Goal: Information Seeking & Learning: Learn about a topic

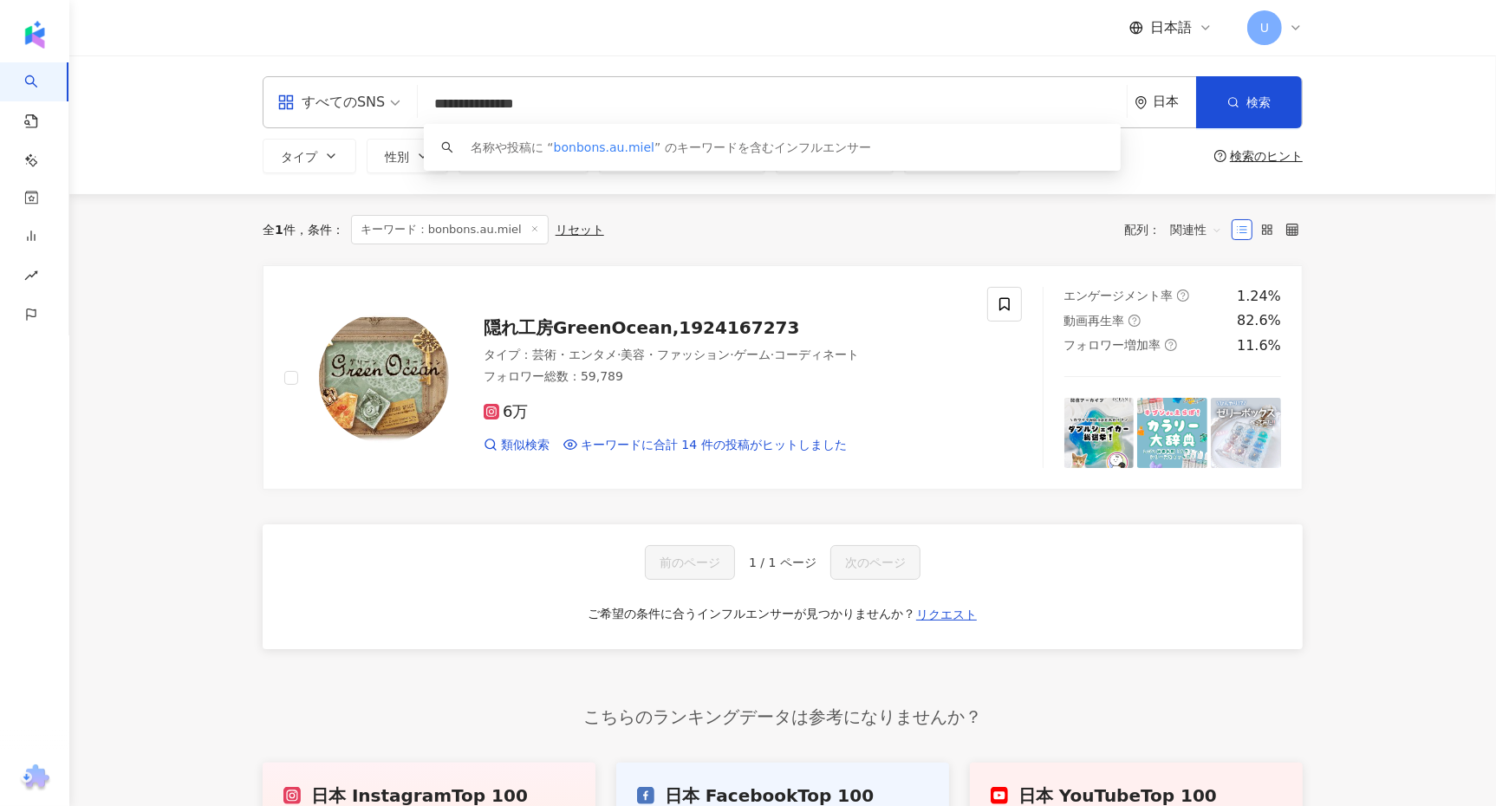
click at [620, 108] on input "**********" at bounding box center [772, 104] width 695 height 33
click at [607, 147] on span "bonbons.au.miel" at bounding box center [604, 147] width 101 height 14
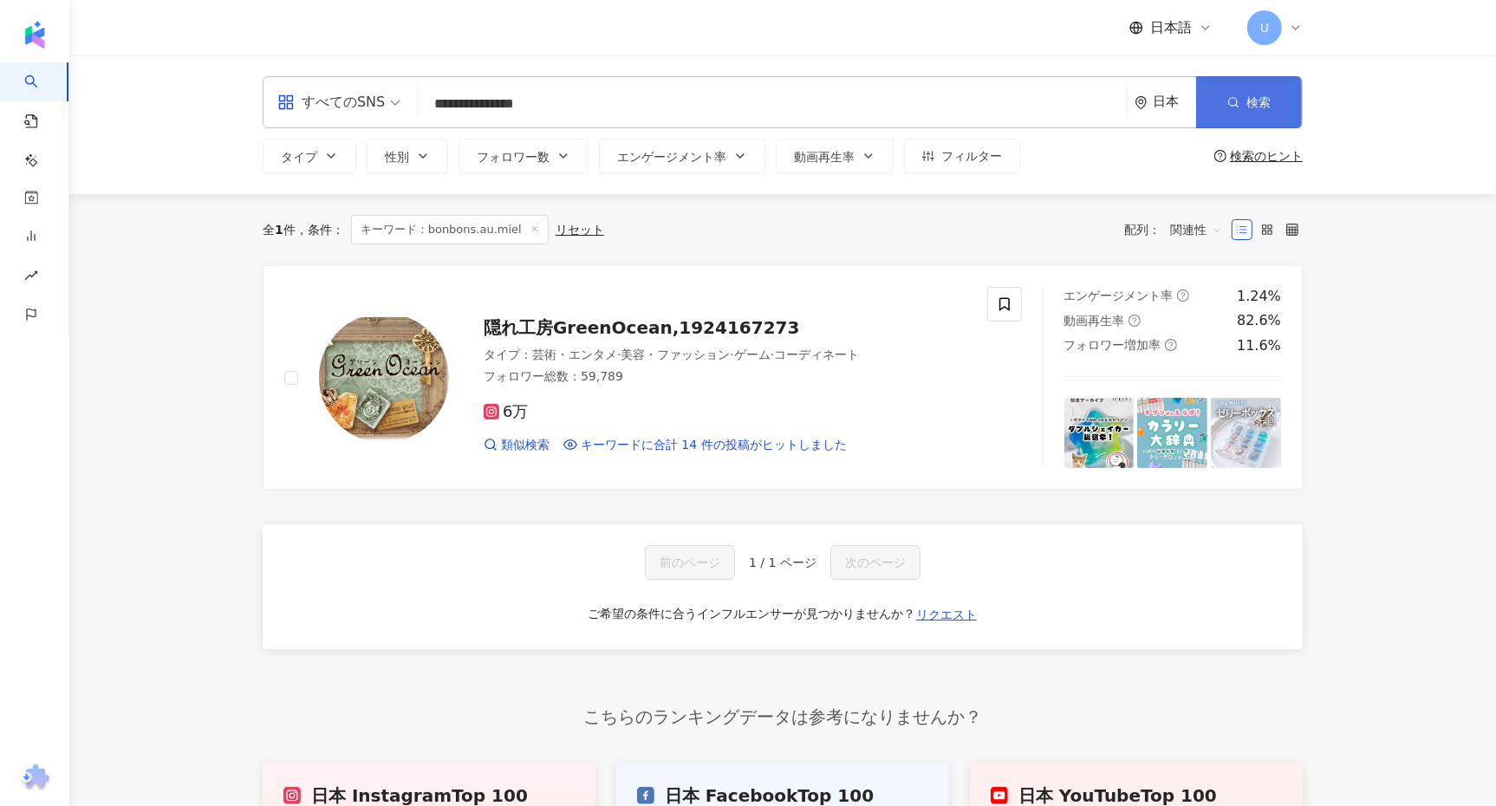
click at [1256, 109] on button "検索" at bounding box center [1249, 102] width 106 height 52
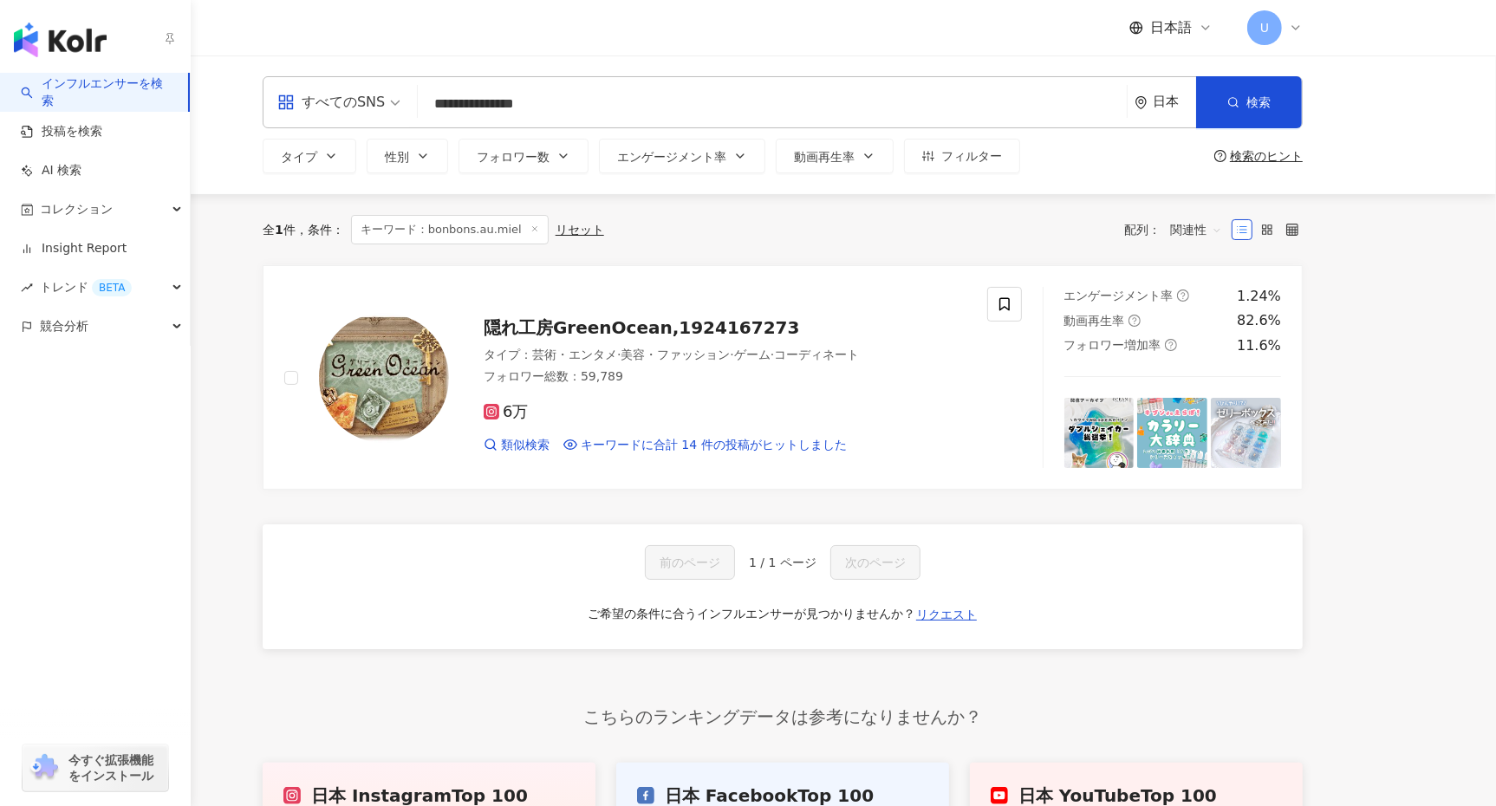
click at [60, 94] on link "インフルエンサーを検索" at bounding box center [97, 92] width 153 height 34
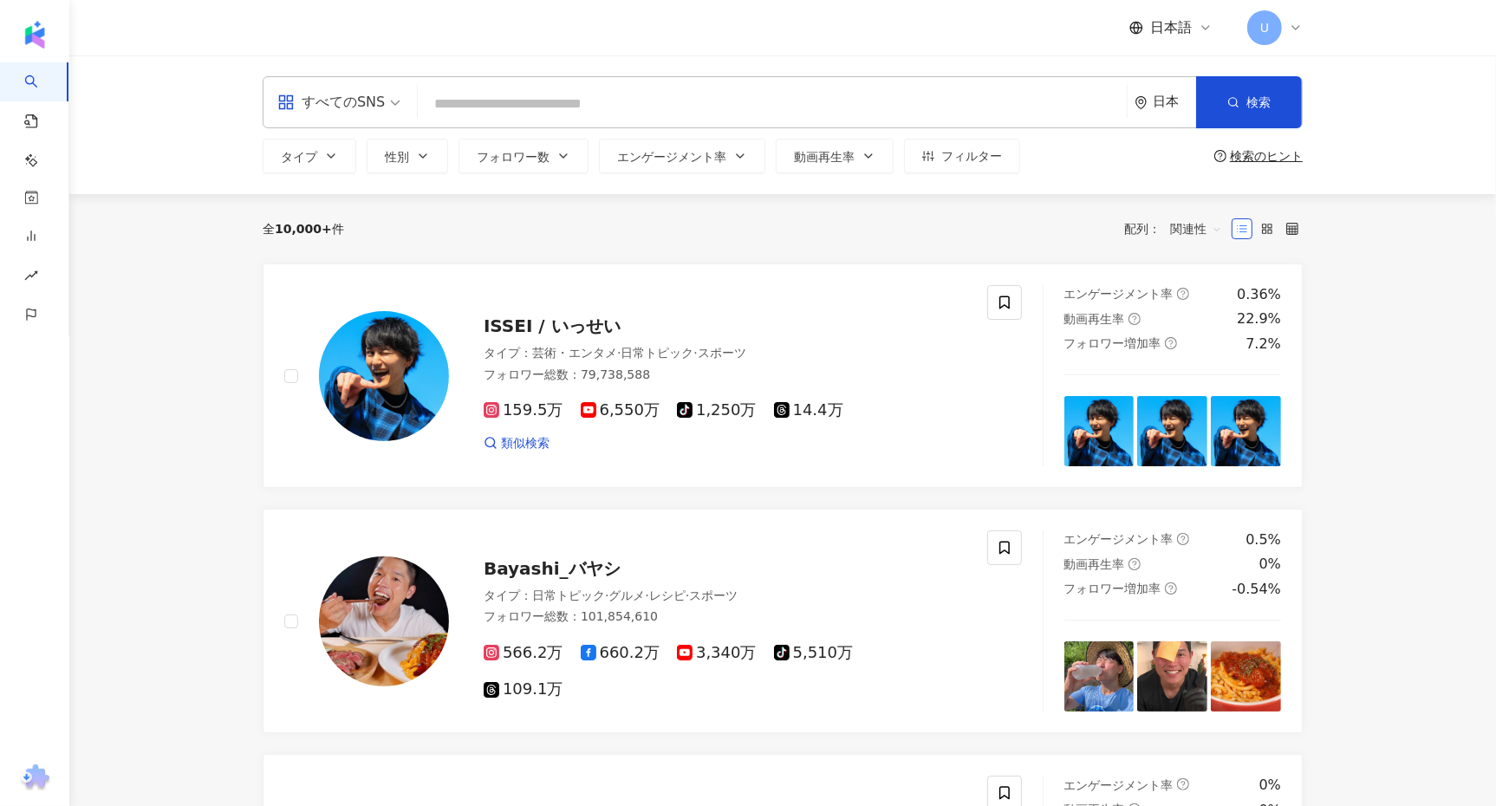
click at [527, 109] on input "search" at bounding box center [772, 104] width 695 height 33
click at [515, 111] on input "search" at bounding box center [772, 104] width 695 height 33
paste input "**********"
type input "**********"
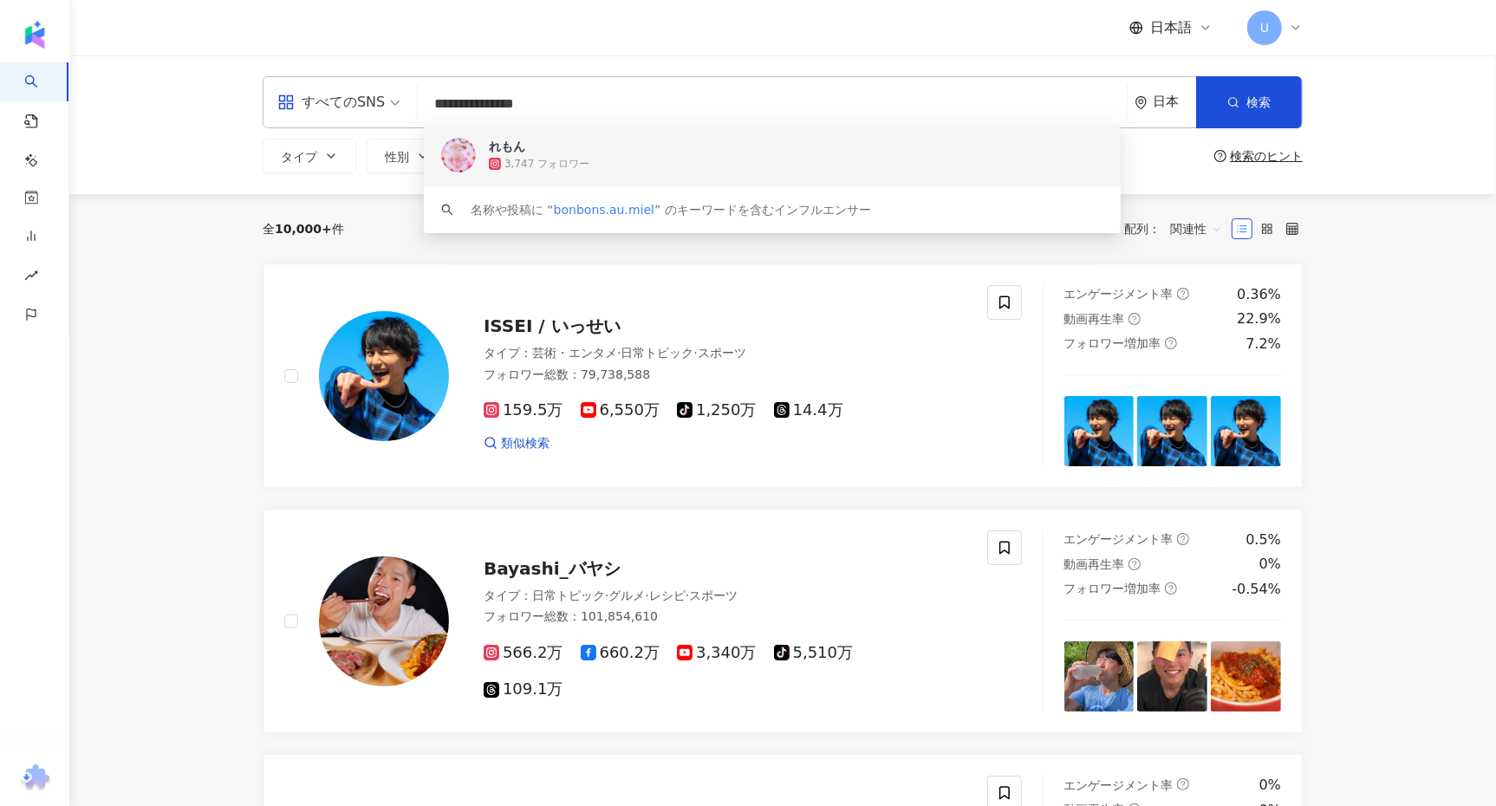
click at [532, 151] on span "れもん" at bounding box center [763, 146] width 548 height 17
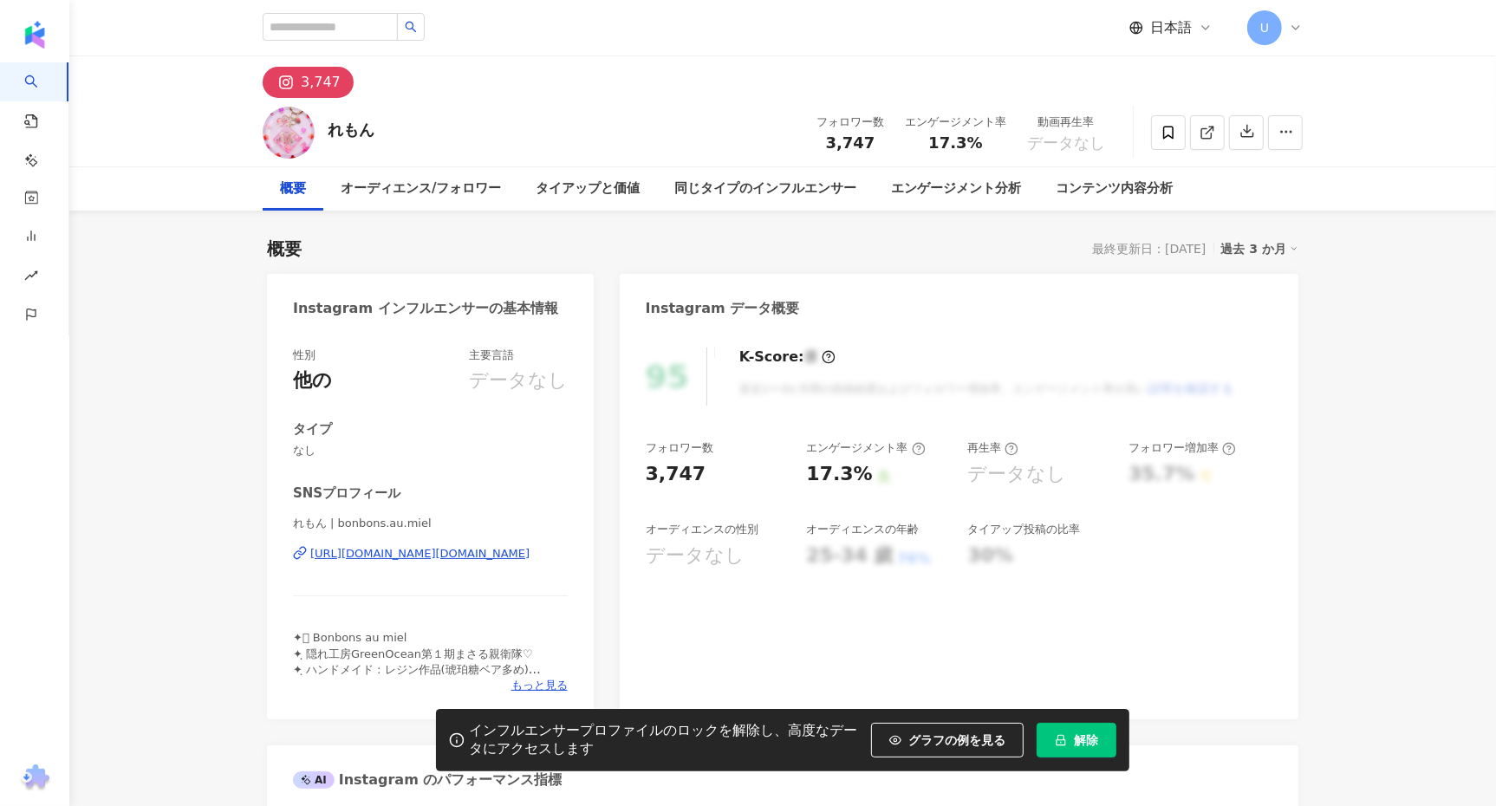
click at [1268, 247] on div "過去 3 か月" at bounding box center [1260, 248] width 78 height 23
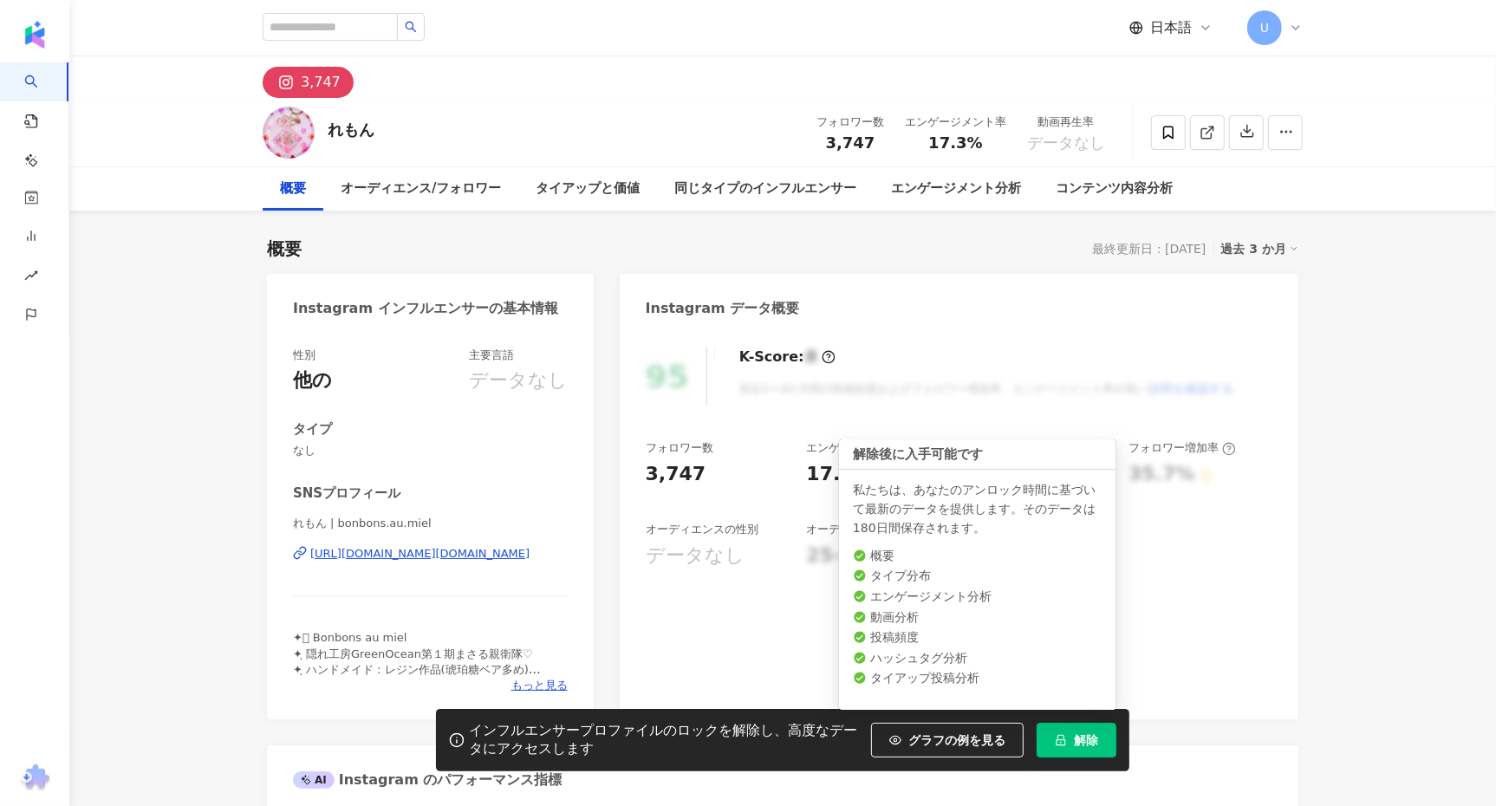
click at [1096, 749] on button "解除" at bounding box center [1076, 740] width 80 height 35
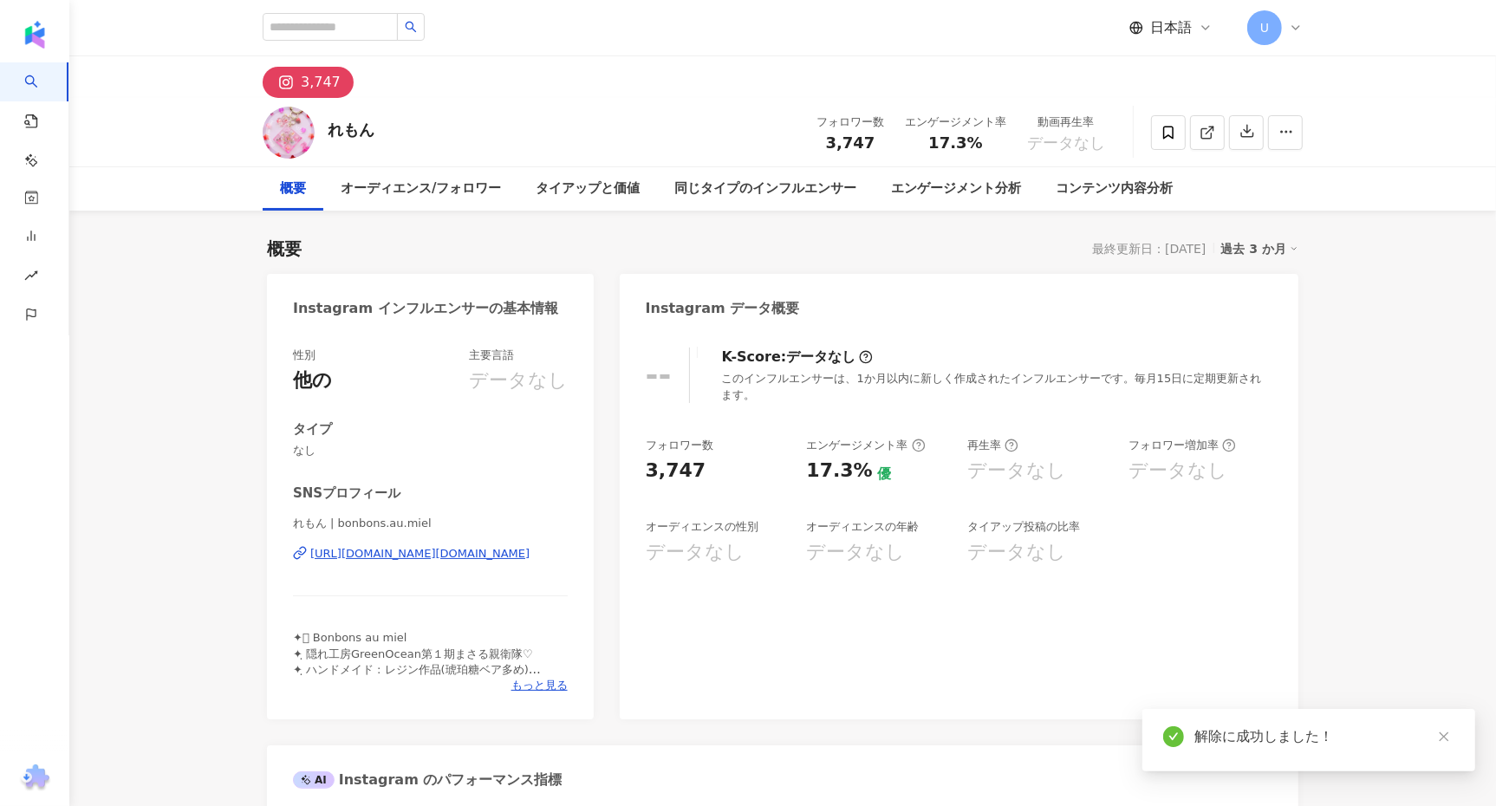
click at [1258, 254] on div "過去 3 か月" at bounding box center [1260, 248] width 78 height 23
click at [1244, 317] on link "過去 6 か月" at bounding box center [1270, 318] width 64 height 19
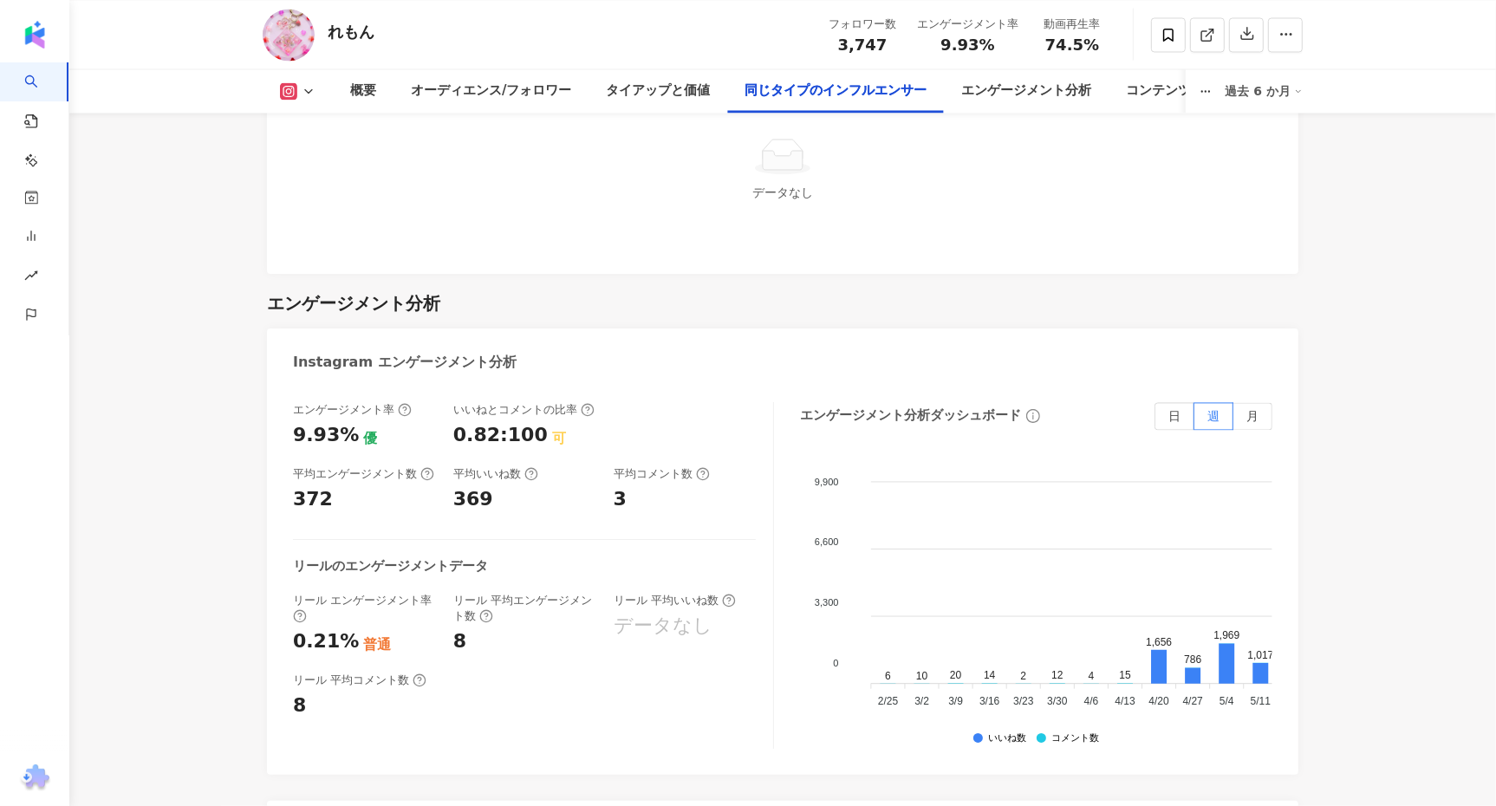
scroll to position [3090, 0]
click at [1254, 413] on span "月" at bounding box center [1252, 414] width 12 height 14
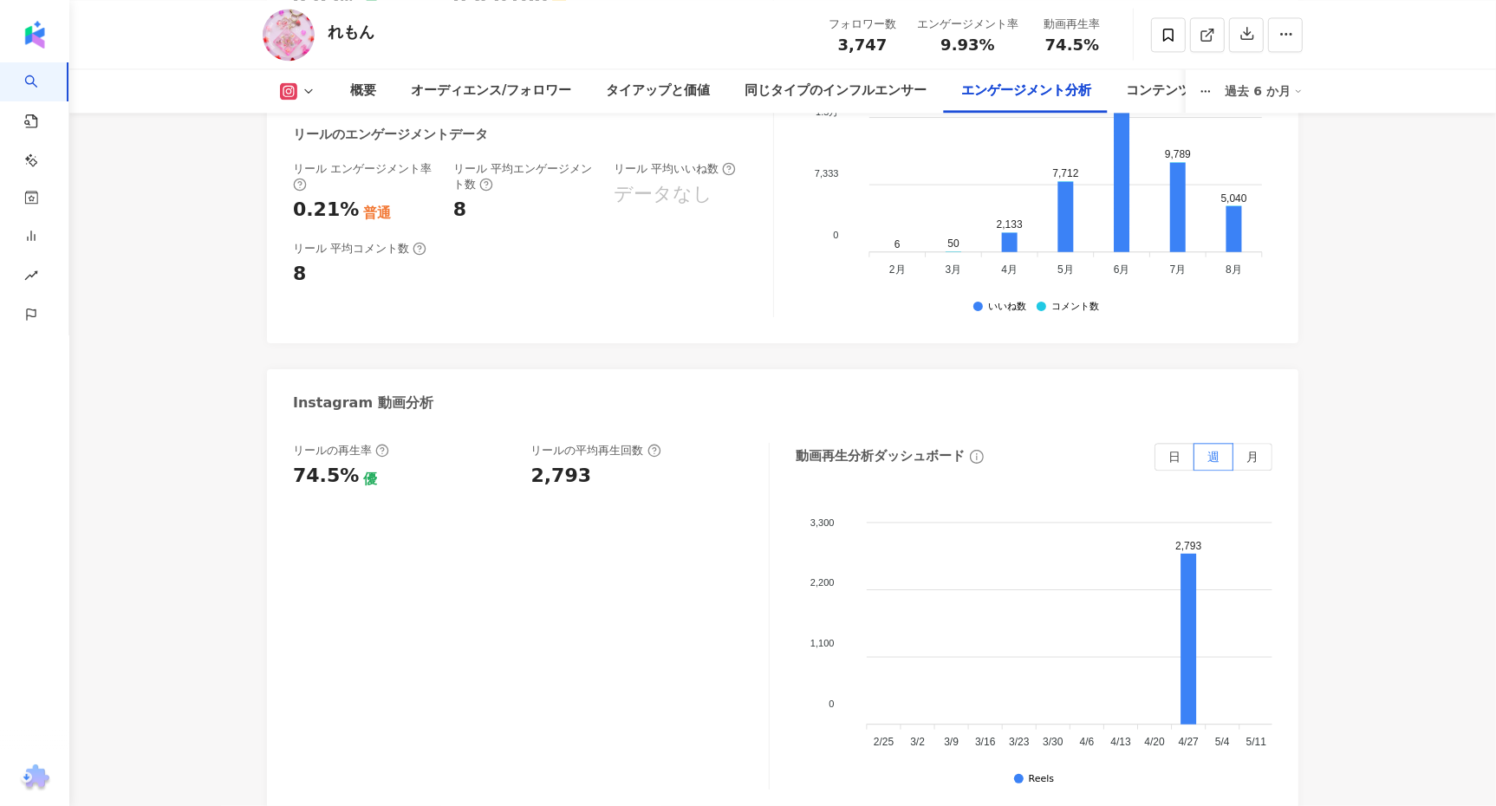
scroll to position [3701, 0]
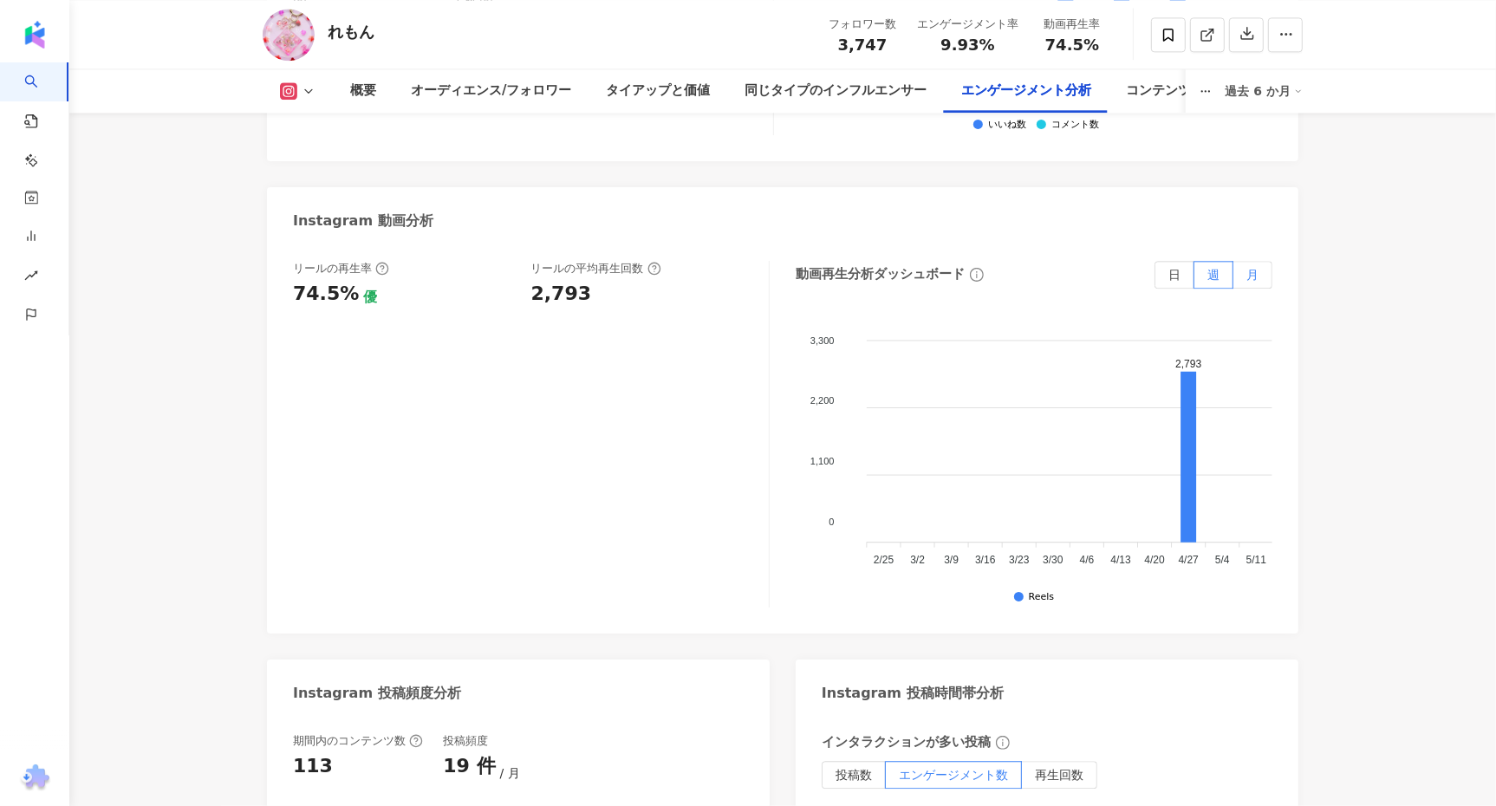
click at [1250, 276] on span "月" at bounding box center [1252, 275] width 12 height 14
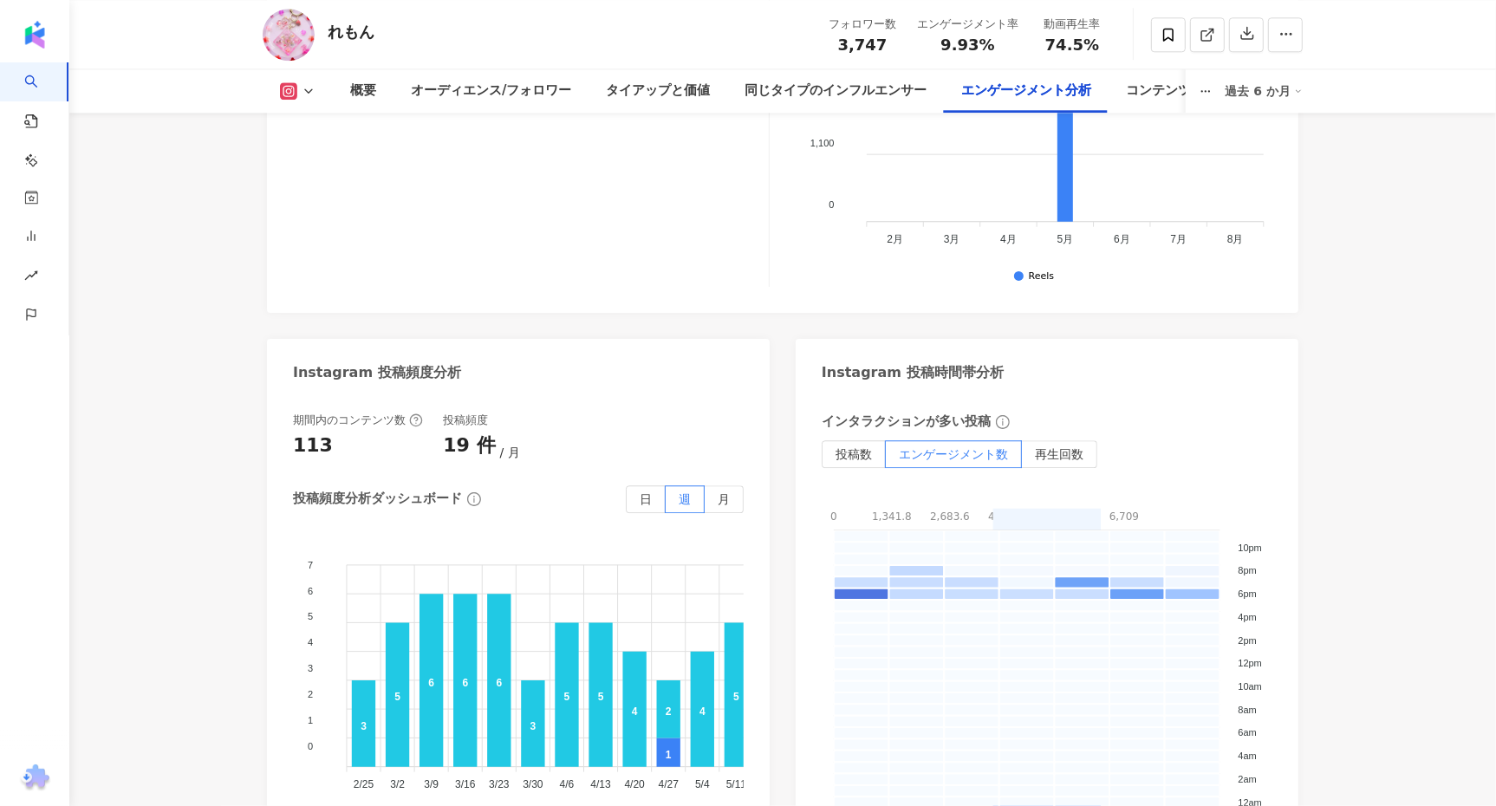
scroll to position [4054, 0]
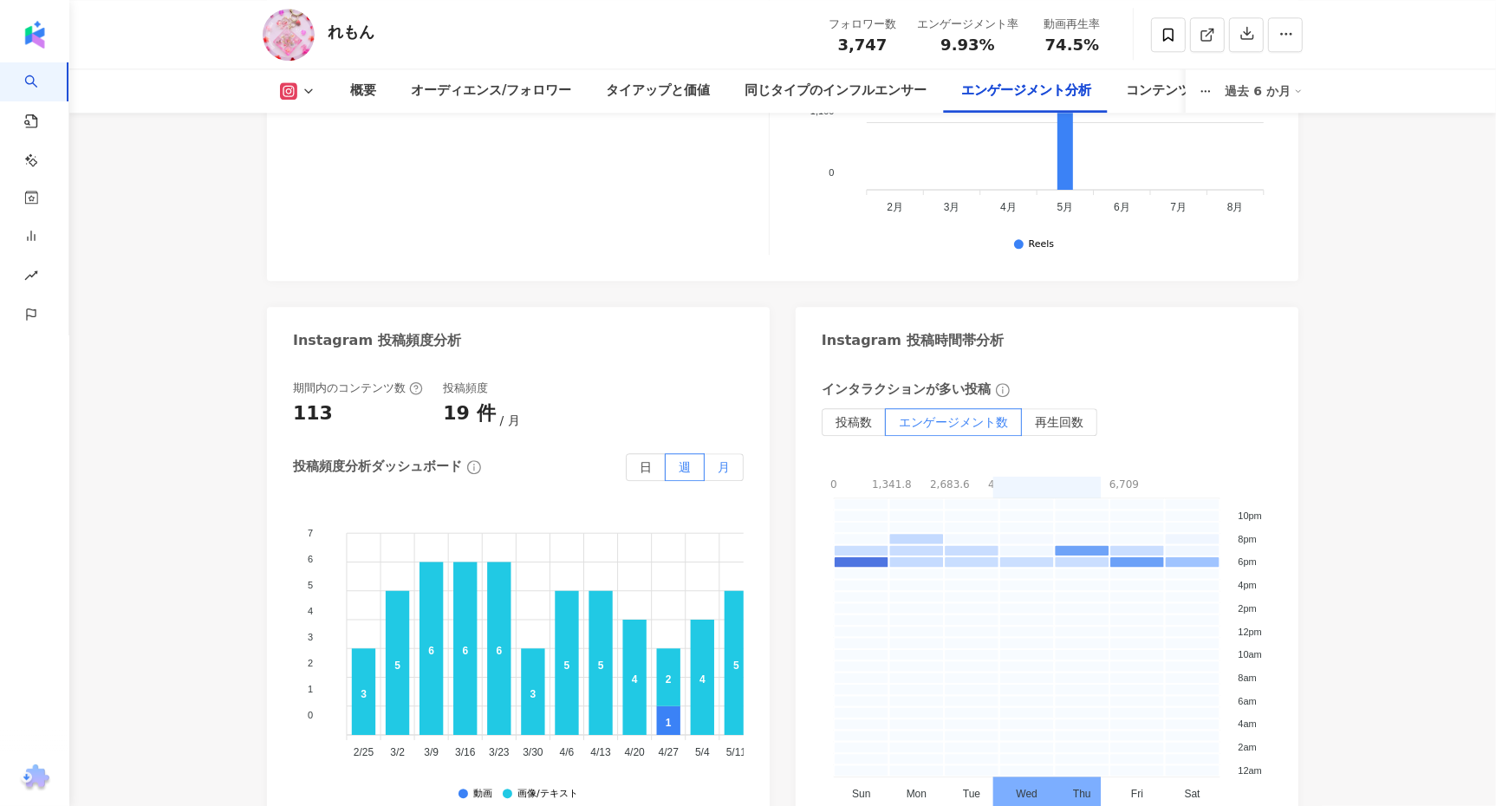
click at [724, 469] on span "月" at bounding box center [724, 467] width 12 height 14
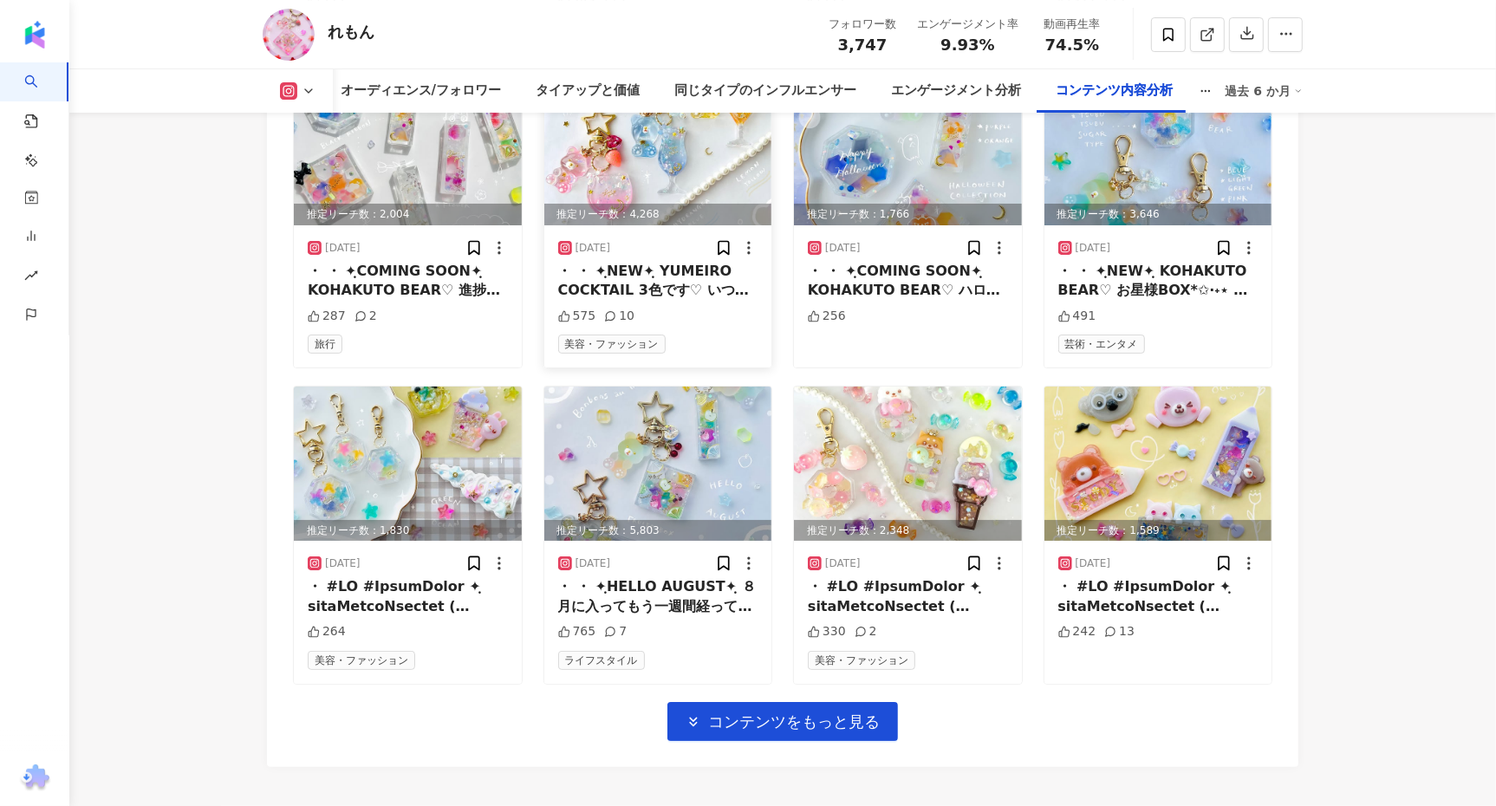
scroll to position [5790, 0]
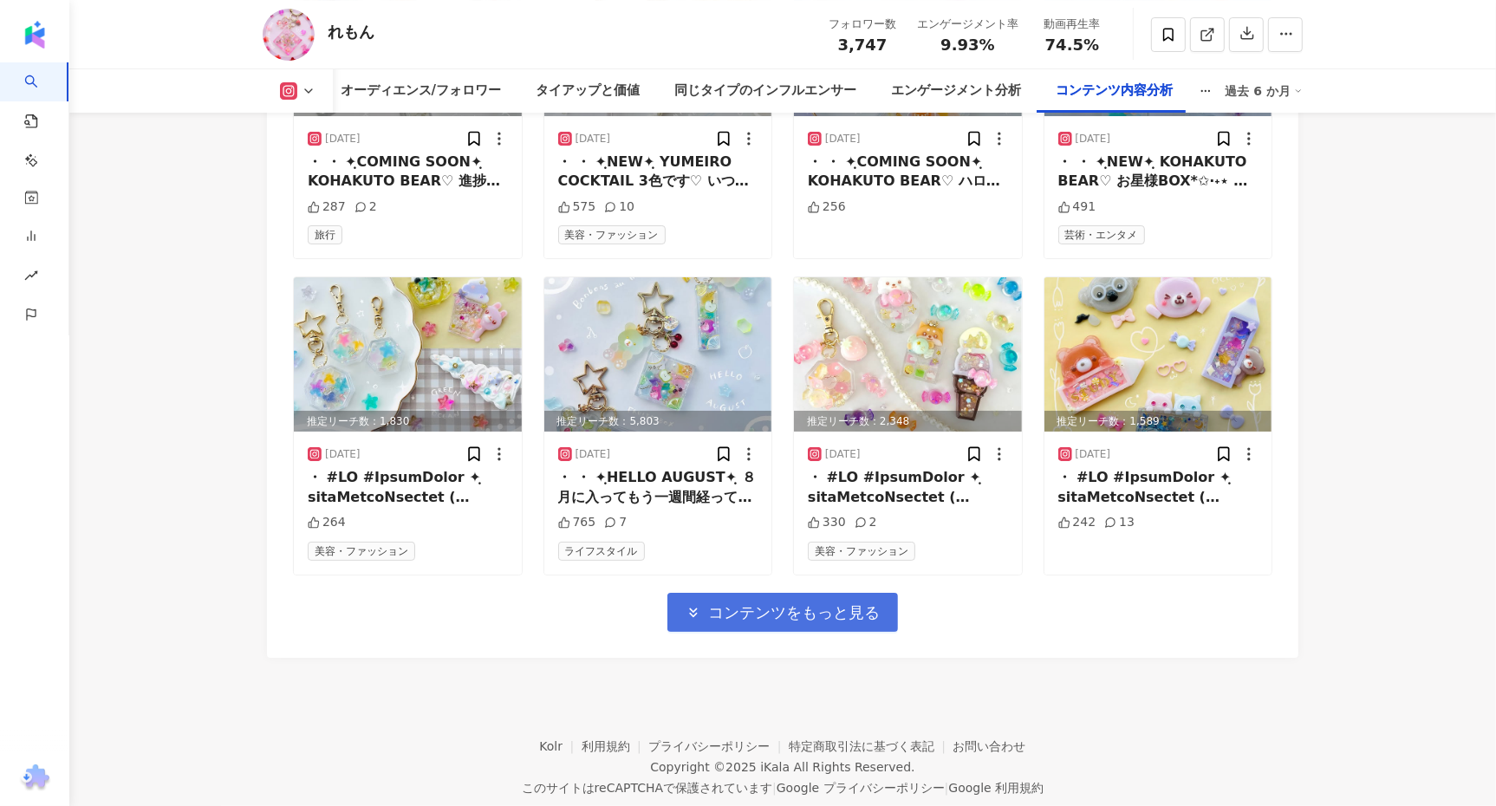
click at [713, 614] on span "コンテンツをもっと見る" at bounding box center [794, 612] width 172 height 19
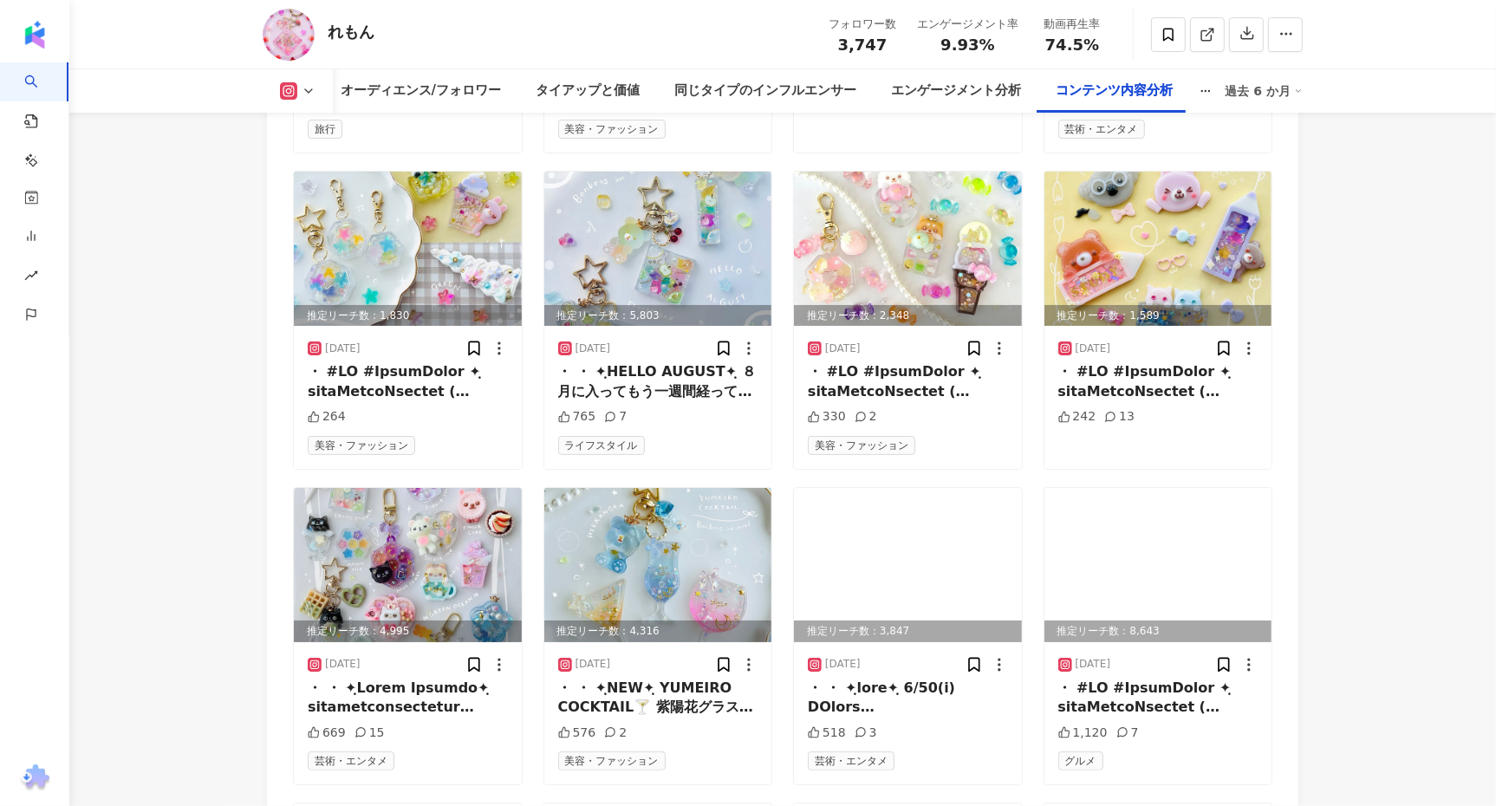
scroll to position [5899, 0]
